Goal: Transaction & Acquisition: Purchase product/service

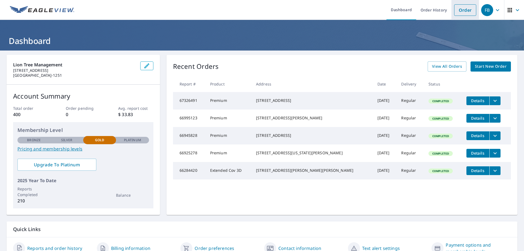
click at [465, 9] on link "Order" at bounding box center [465, 9] width 22 height 11
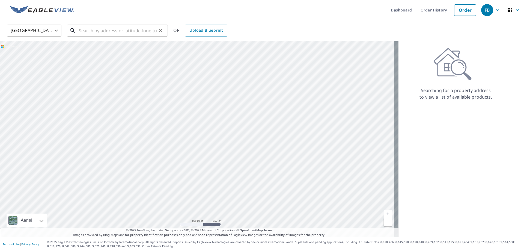
click at [91, 28] on input "text" at bounding box center [118, 30] width 78 height 15
paste input "[STREET_ADDRESS]"
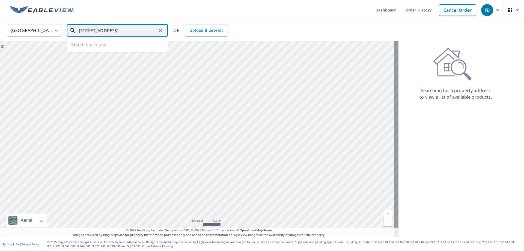
scroll to position [0, 13]
type input "[STREET_ADDRESS]"
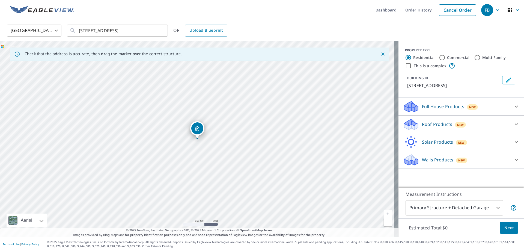
click at [426, 123] on p "Roof Products" at bounding box center [437, 124] width 30 height 7
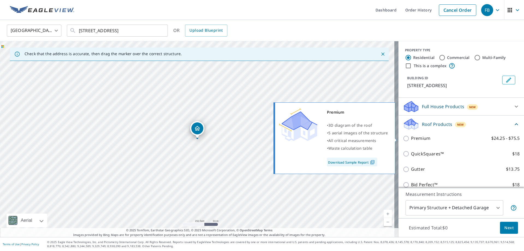
click at [403, 135] on input "Premium $24.25 - $75.5" at bounding box center [407, 138] width 8 height 7
checkbox input "true"
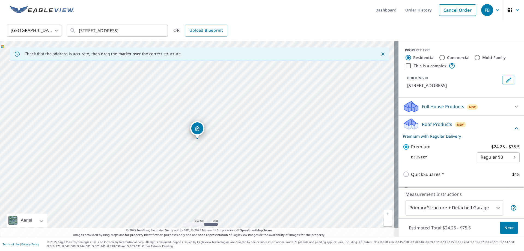
click at [504, 226] on span "Next" at bounding box center [508, 227] width 9 height 7
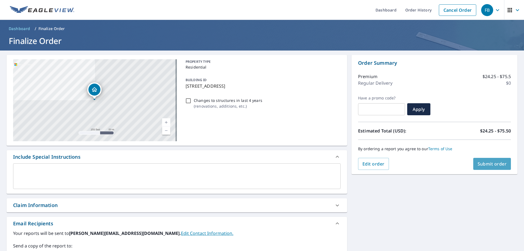
click at [478, 163] on span "Submit order" at bounding box center [492, 164] width 29 height 6
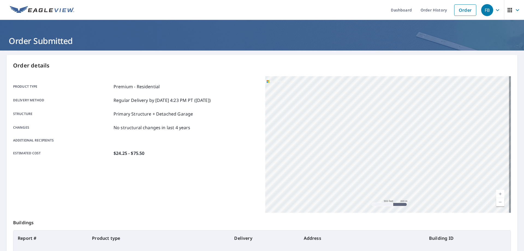
click at [226, 114] on div "Structure Primary Structure + Detached Garage" at bounding box center [136, 114] width 246 height 7
